Goal: Answer question/provide support

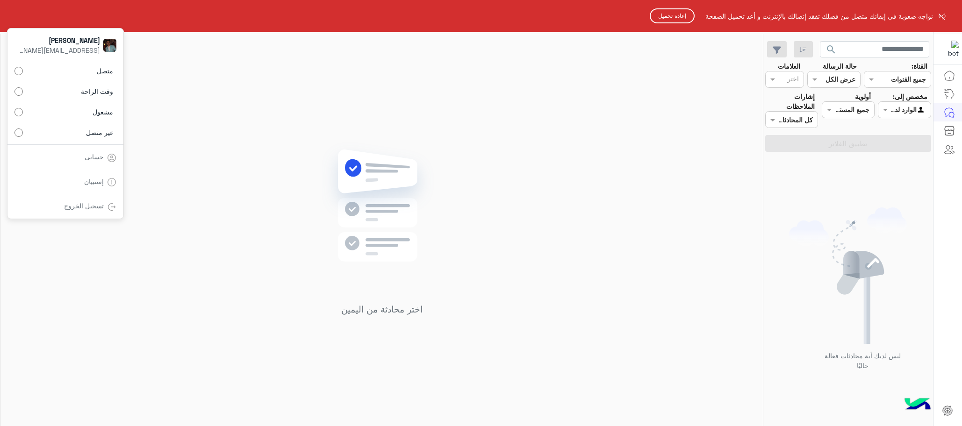
drag, startPoint x: 0, startPoint y: 0, endPoint x: 469, endPoint y: 121, distance: 484.6
click at [592, 101] on html "نواجه صعوبة فى إبقائك متصل من فضلك تفقد إتصالك بالإنترنت و أعد تحميل الصفحة إعا…" at bounding box center [481, 213] width 962 height 426
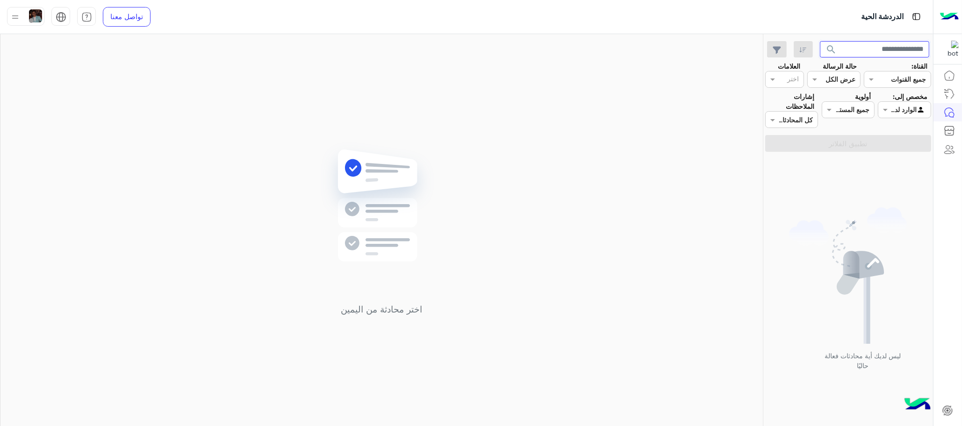
click at [856, 43] on input "text" at bounding box center [875, 49] width 110 height 17
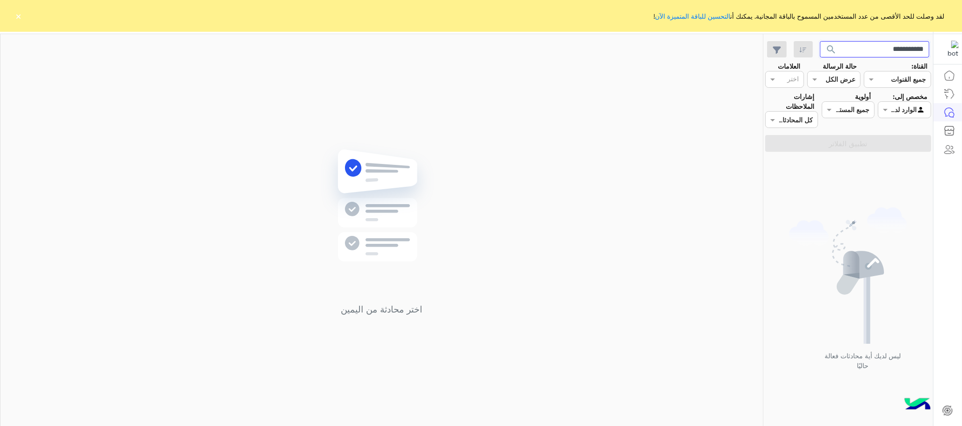
type input "**********"
click at [820, 41] on button "search" at bounding box center [831, 51] width 23 height 20
click at [912, 107] on input "text" at bounding box center [914, 110] width 21 height 10
click at [914, 133] on div "غير معينة" at bounding box center [904, 129] width 53 height 18
click at [909, 151] on button "تطبيق الفلاتر" at bounding box center [848, 143] width 166 height 17
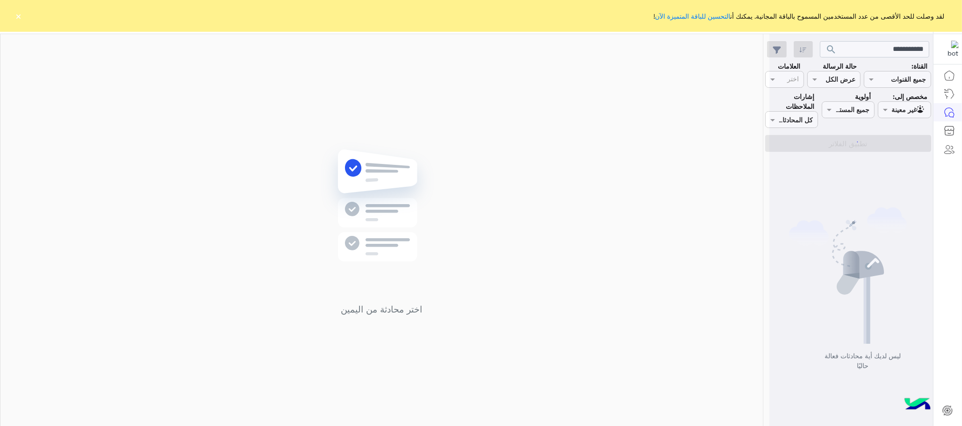
click at [19, 20] on button "×" at bounding box center [18, 15] width 9 height 9
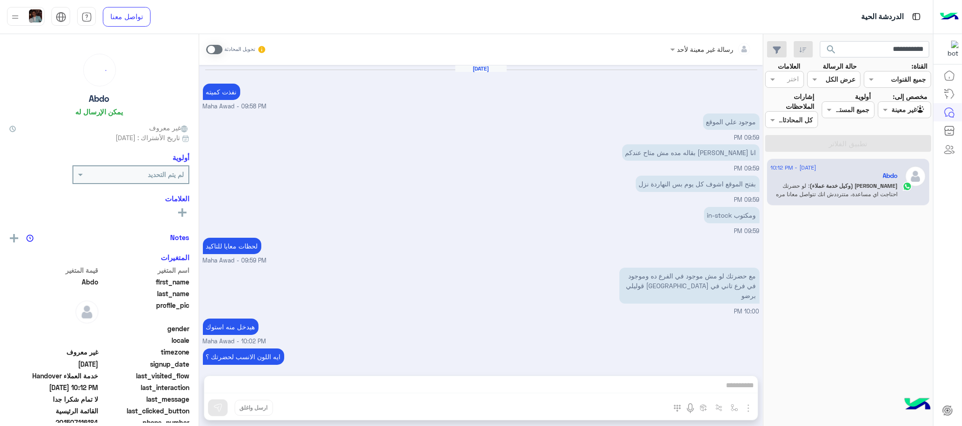
scroll to position [474, 0]
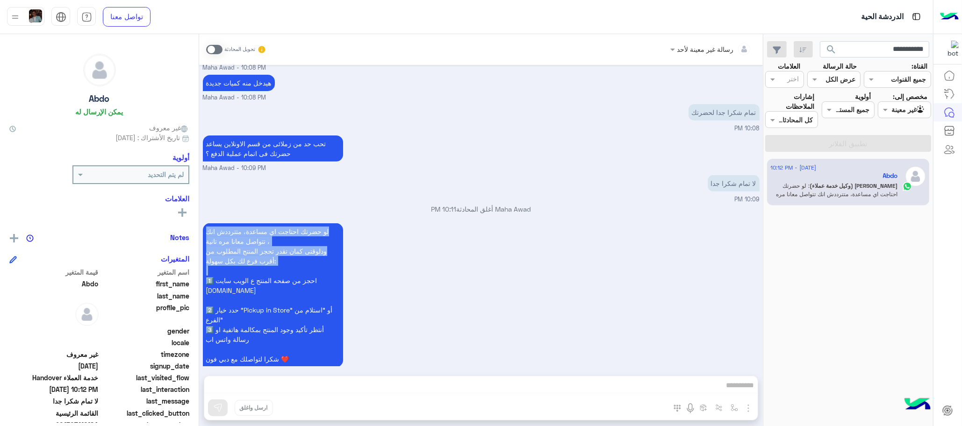
drag, startPoint x: 202, startPoint y: 267, endPoint x: 202, endPoint y: 214, distance: 53.3
click at [202, 214] on div "Sep 10, 2025 نفذت كميته Maha Awad - 09:58 PM موجود علي الموقع 09:59 PM انا عارف…" at bounding box center [481, 215] width 564 height 301
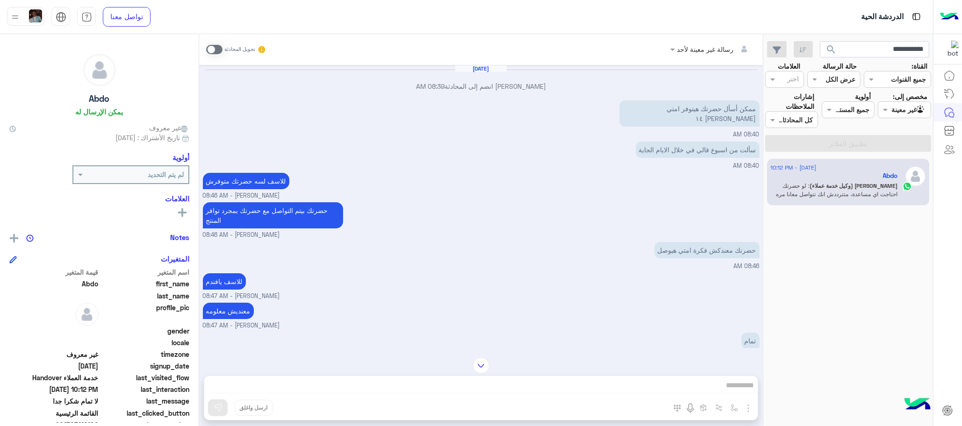
scroll to position [1009, 0]
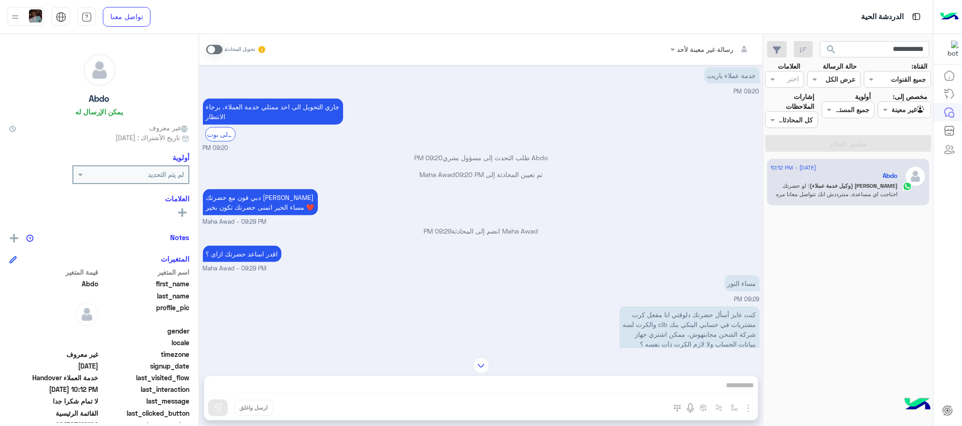
click at [198, 164] on div "Abdo يمكن الإرسال له غير معروف تاريخ الأشتراك : 08/22/2025 أولوية لم يتم التحدي…" at bounding box center [99, 228] width 199 height 389
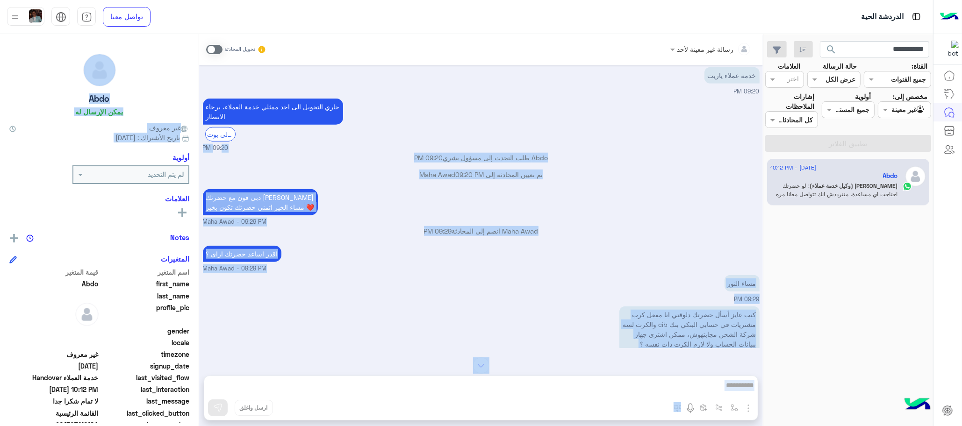
drag, startPoint x: 198, startPoint y: 164, endPoint x: 219, endPoint y: 148, distance: 26.3
click at [219, 148] on mat-drawer-container "رسالة غير معينة لأحد تحويل المحادثة Sep 6, 2025 Mohamed Samka انضم إلى المحادثة…" at bounding box center [381, 232] width 763 height 396
click at [218, 163] on p "Abdo طلب التحدث إلى مسؤول بشري 09:20 PM" at bounding box center [481, 158] width 557 height 10
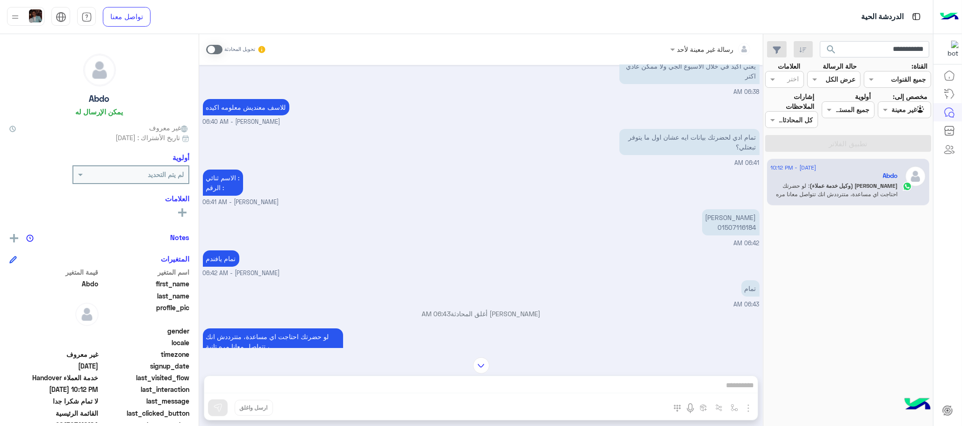
scroll to position [44, 0]
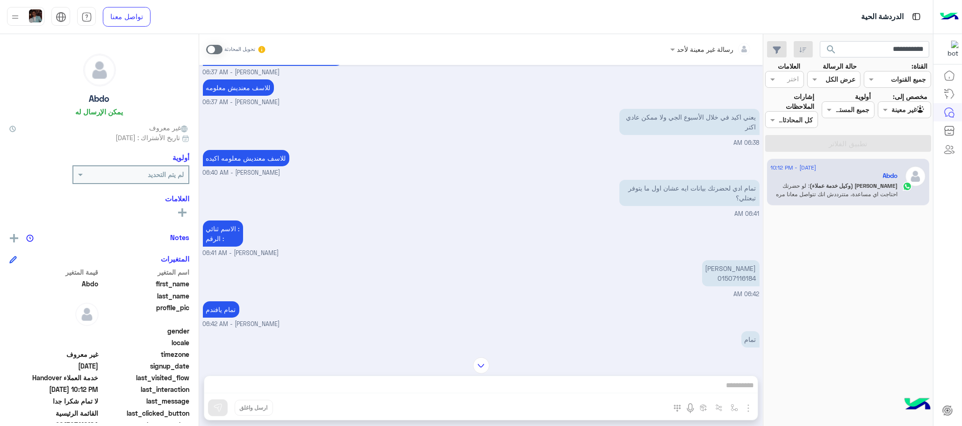
drag, startPoint x: 200, startPoint y: 83, endPoint x: 540, endPoint y: 123, distance: 342.1
click at [540, 123] on div "يعني اكيد في خلال الأسبوع الجي ولا ممكن عادي اكتر 06:38 AM" at bounding box center [481, 127] width 557 height 41
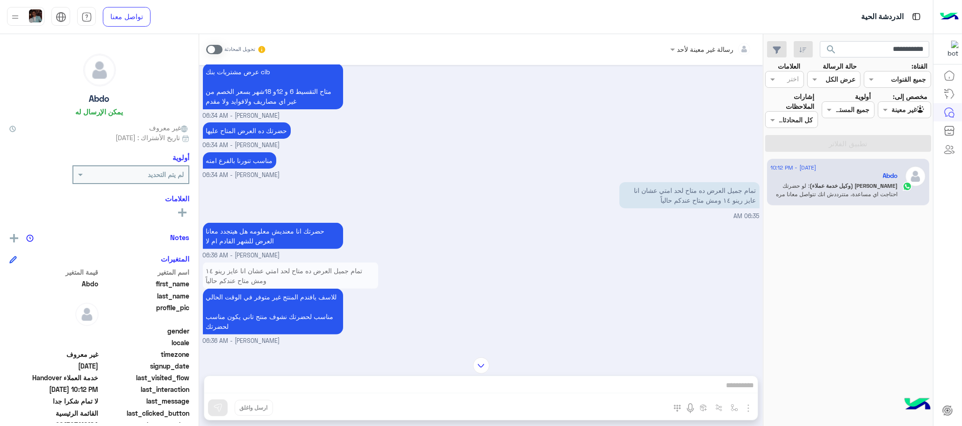
scroll to position [522, 0]
